Goal: Navigation & Orientation: Find specific page/section

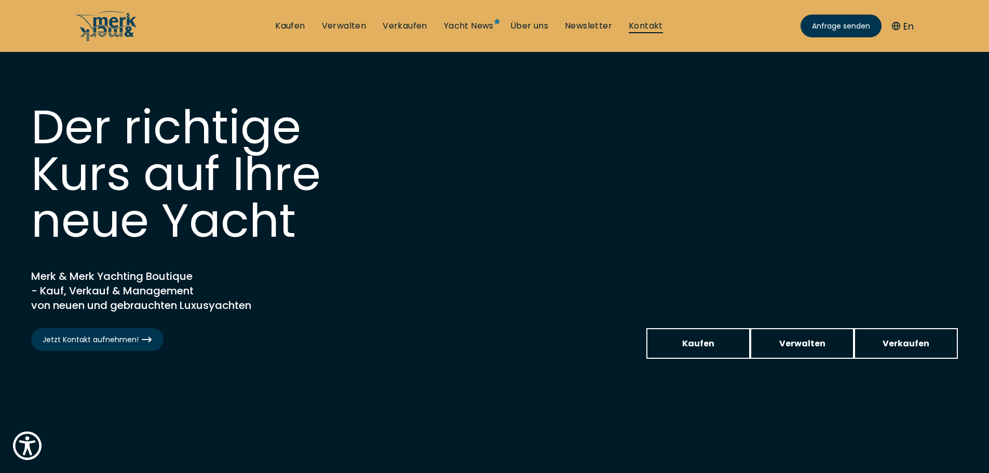
click at [641, 24] on link "Kontakt" at bounding box center [645, 25] width 34 height 11
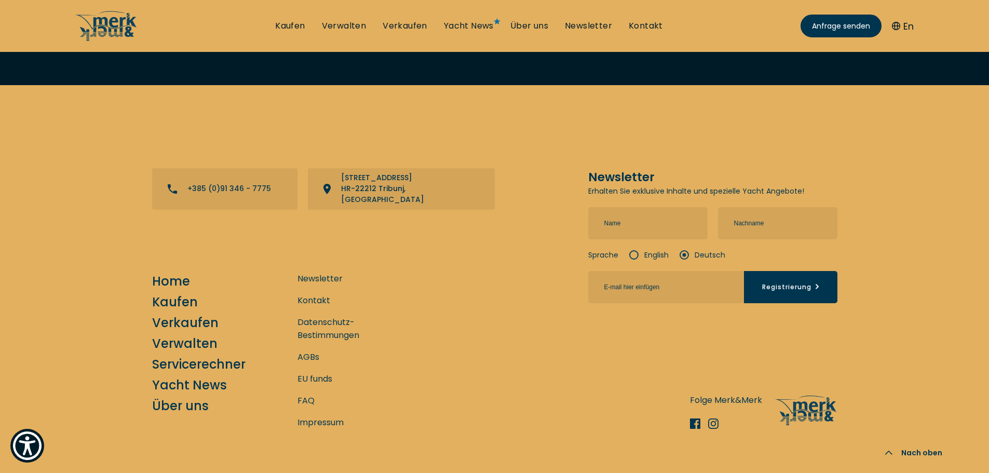
scroll to position [2268, 0]
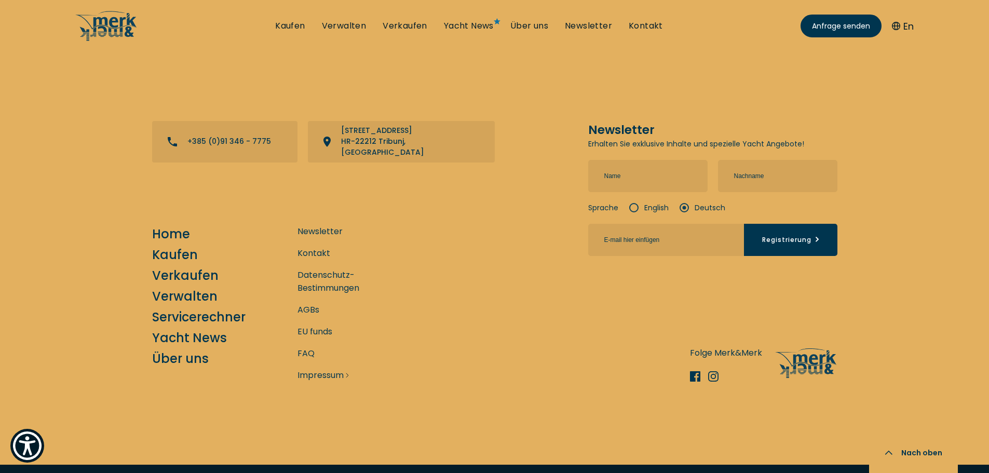
click at [319, 368] on link "Impressum" at bounding box center [320, 374] width 46 height 13
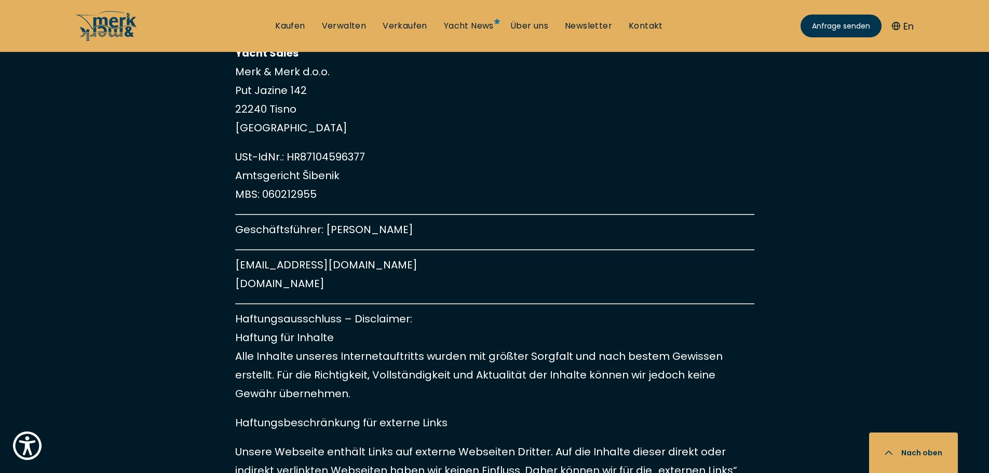
scroll to position [519, 0]
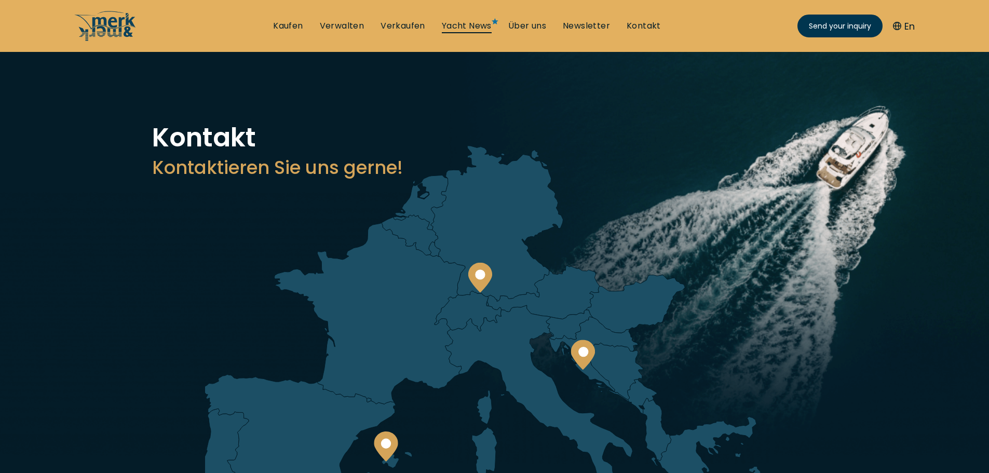
click at [478, 26] on link "Yacht News" at bounding box center [467, 25] width 50 height 11
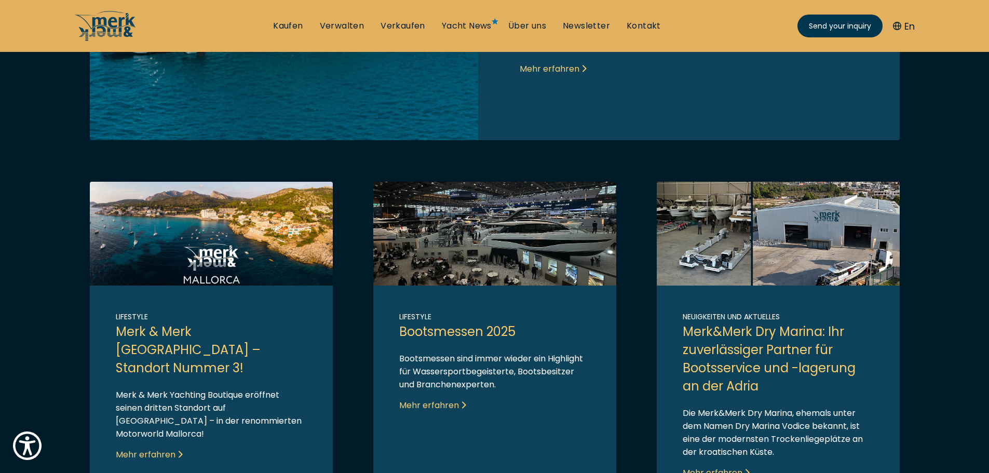
scroll to position [507, 0]
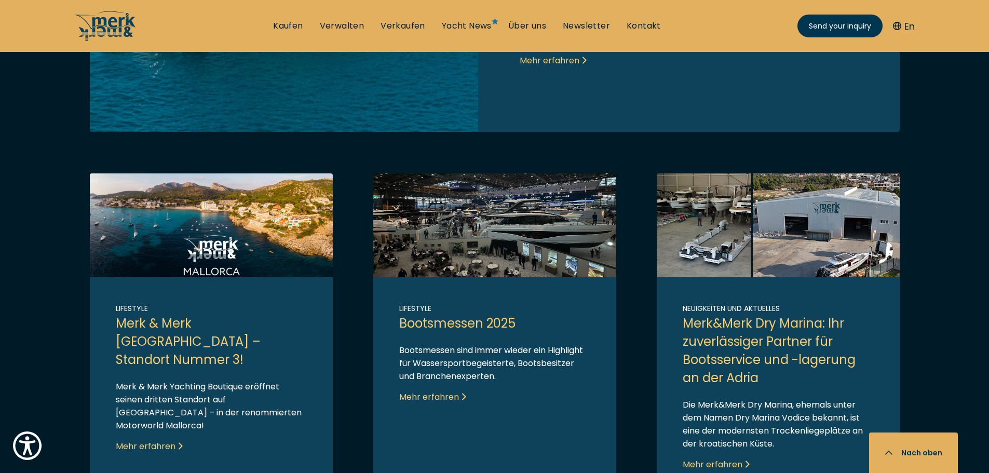
click at [474, 236] on link "Link to post" at bounding box center [494, 334] width 243 height 323
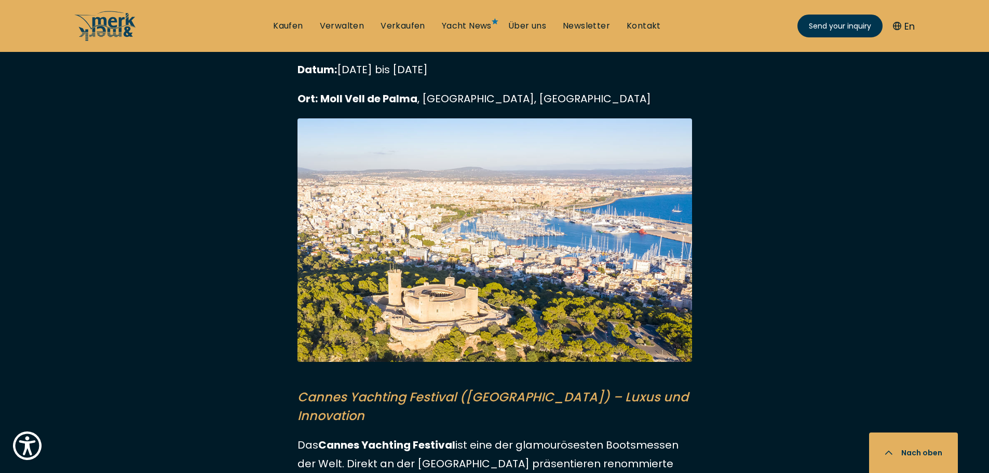
scroll to position [2491, 0]
